Goal: Task Accomplishment & Management: Manage account settings

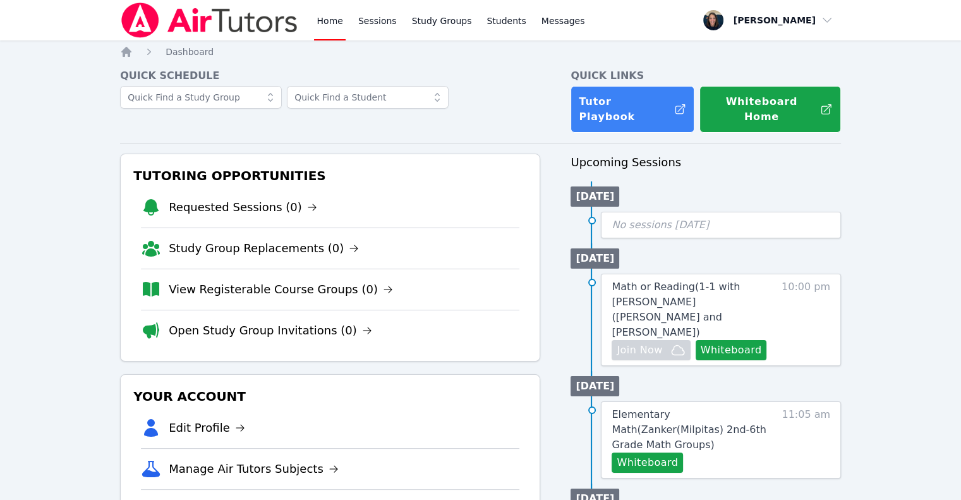
click at [302, 268] on li "View Registerable Course Groups (0)" at bounding box center [330, 288] width 378 height 41
click at [304, 280] on link "View Registerable Course Groups (0)" at bounding box center [281, 289] width 224 height 18
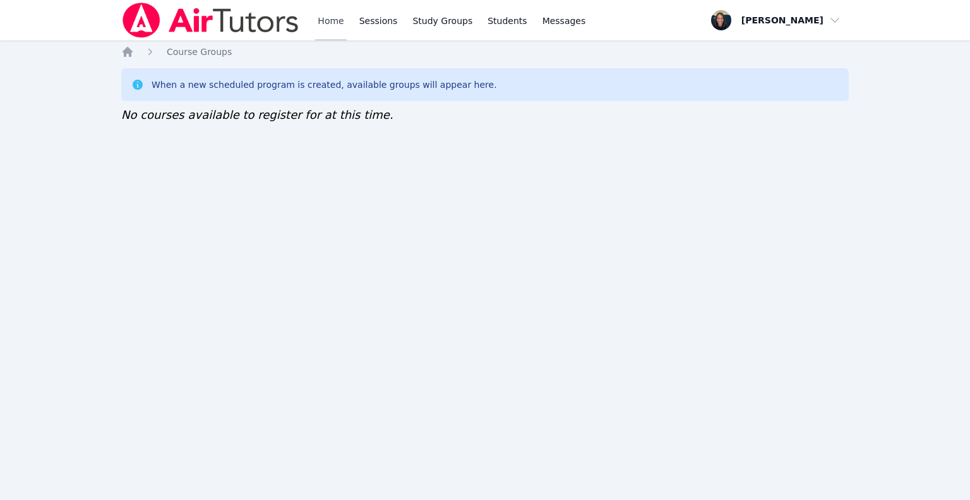
click at [342, 22] on link "Home" at bounding box center [330, 20] width 31 height 40
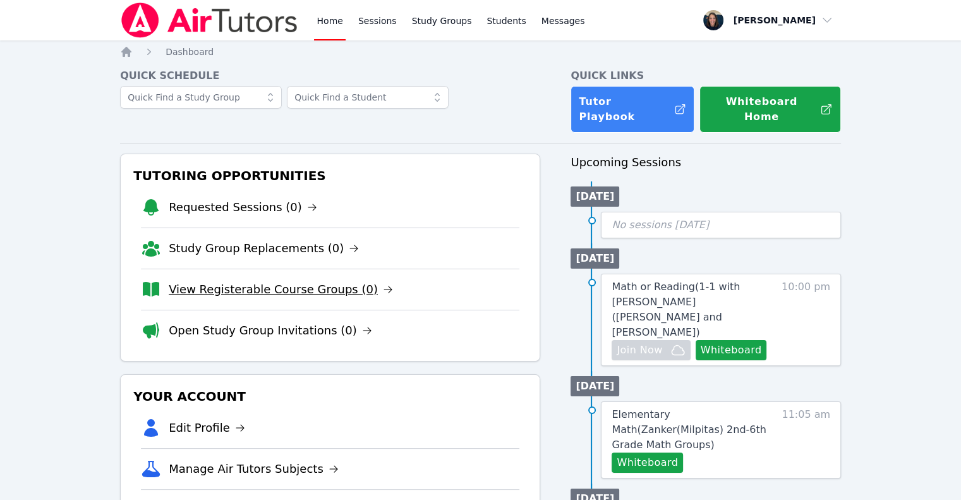
click at [273, 280] on link "View Registerable Course Groups (0)" at bounding box center [281, 289] width 224 height 18
